Goal: Information Seeking & Learning: Learn about a topic

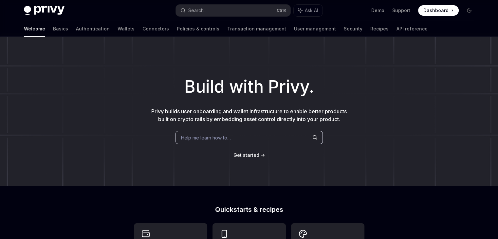
click at [437, 13] on span "Dashboard" at bounding box center [435, 10] width 25 height 7
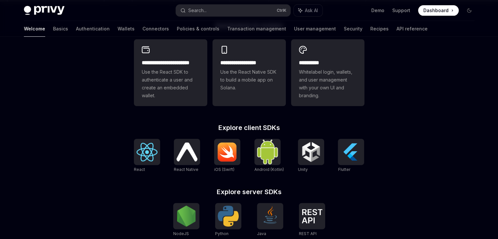
scroll to position [183, 0]
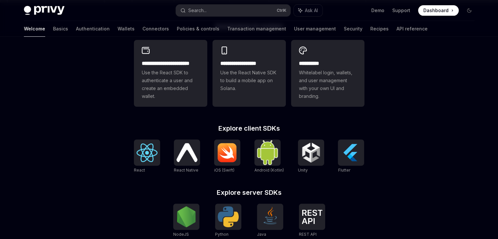
click at [238, 123] on div "**********" at bounding box center [248, 180] width 251 height 314
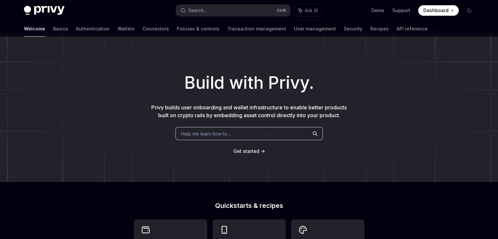
scroll to position [0, 0]
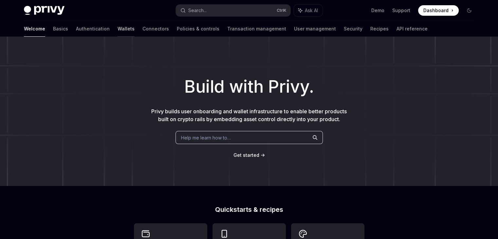
click at [118, 30] on link "Wallets" at bounding box center [126, 29] width 17 height 16
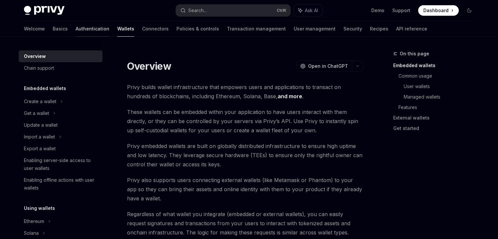
click at [76, 30] on link "Authentication" at bounding box center [93, 29] width 34 height 16
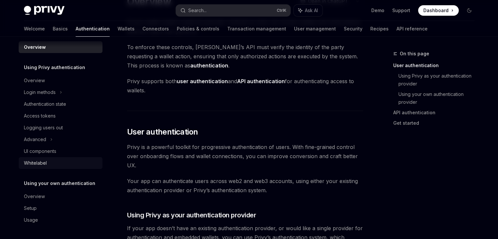
scroll to position [65, 0]
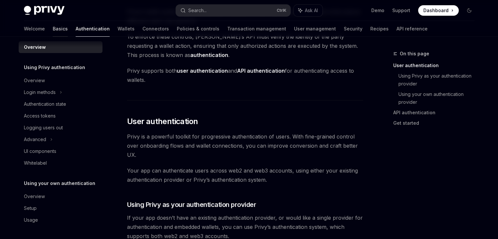
click at [53, 31] on link "Basics" at bounding box center [60, 29] width 15 height 16
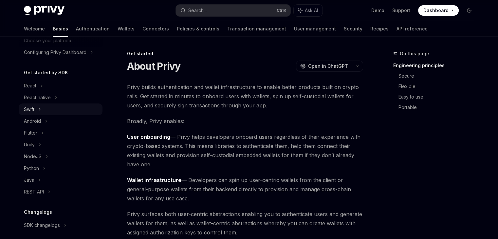
scroll to position [71, 0]
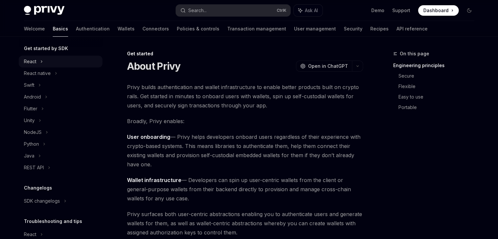
click at [38, 63] on div "React" at bounding box center [61, 62] width 84 height 12
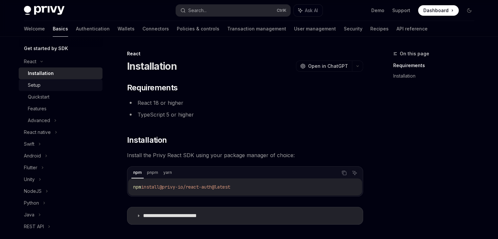
click at [41, 87] on div "Setup" at bounding box center [63, 85] width 71 height 8
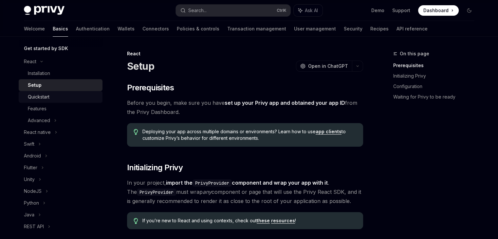
click at [42, 98] on div "Quickstart" at bounding box center [39, 97] width 22 height 8
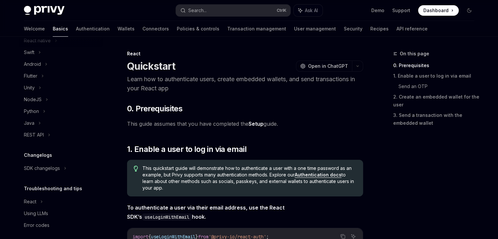
scroll to position [168, 0]
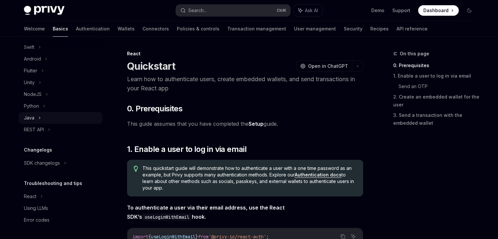
click at [41, 122] on div "Java" at bounding box center [61, 118] width 84 height 12
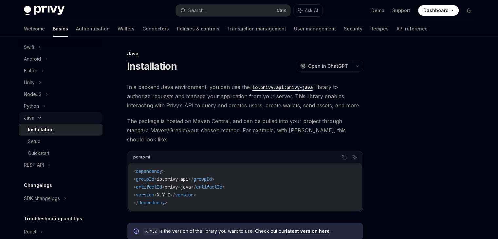
type textarea "*"
